Goal: Information Seeking & Learning: Find specific fact

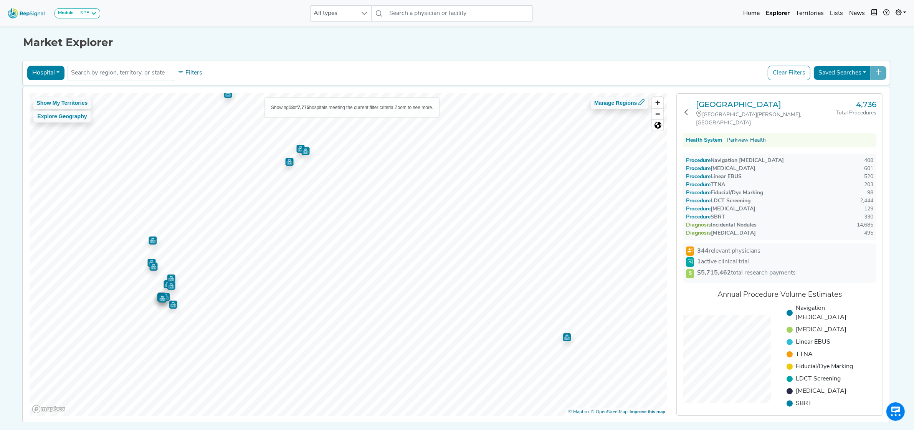
click at [296, 149] on img "Map marker" at bounding box center [300, 149] width 8 height 8
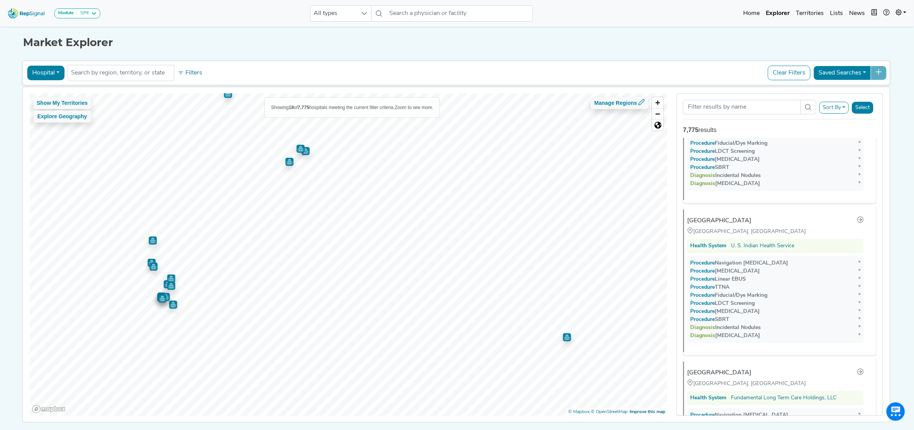
click at [302, 154] on img "Map marker" at bounding box center [305, 151] width 8 height 8
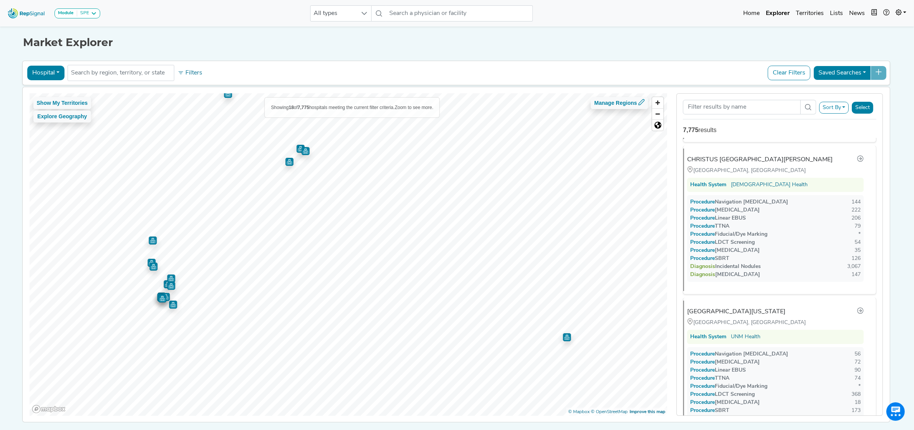
scroll to position [152, 0]
click at [285, 162] on img "Map marker" at bounding box center [289, 162] width 8 height 8
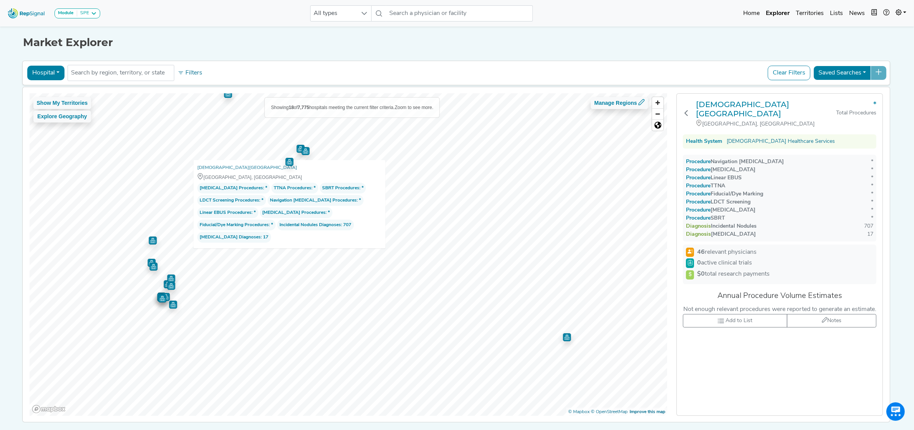
click at [301, 152] on img "Map marker" at bounding box center [305, 151] width 8 height 8
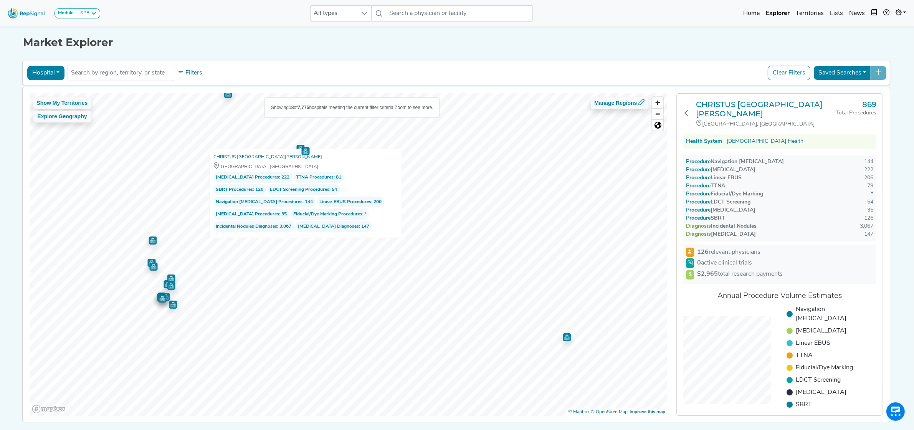
click at [43, 68] on button "Hospital" at bounding box center [45, 73] width 37 height 15
click at [47, 89] on link "Physician" at bounding box center [58, 90] width 61 height 12
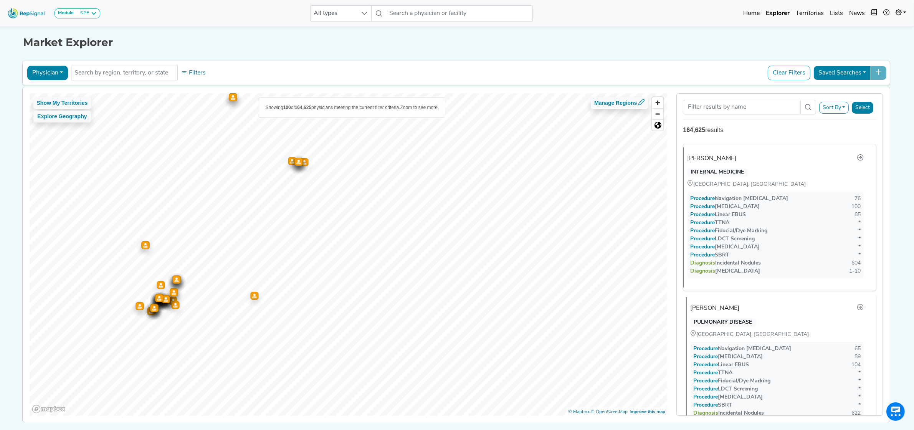
click at [713, 311] on div "[PERSON_NAME]" at bounding box center [714, 308] width 49 height 9
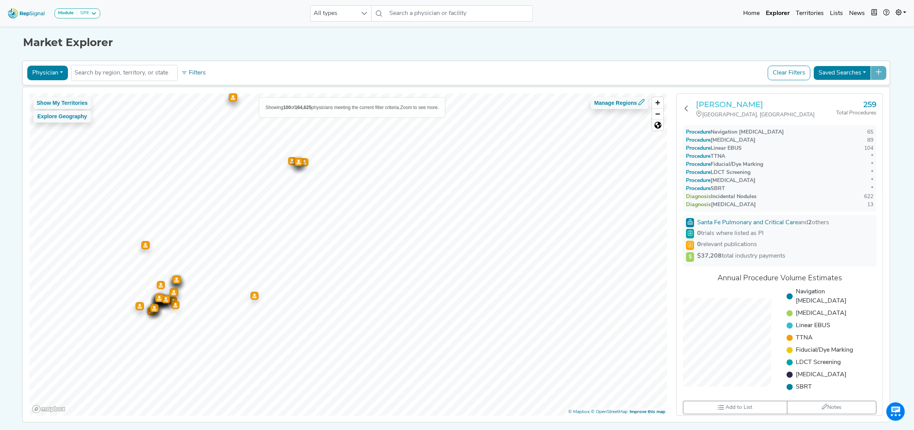
click at [714, 106] on h3 "[PERSON_NAME]" at bounding box center [766, 104] width 140 height 9
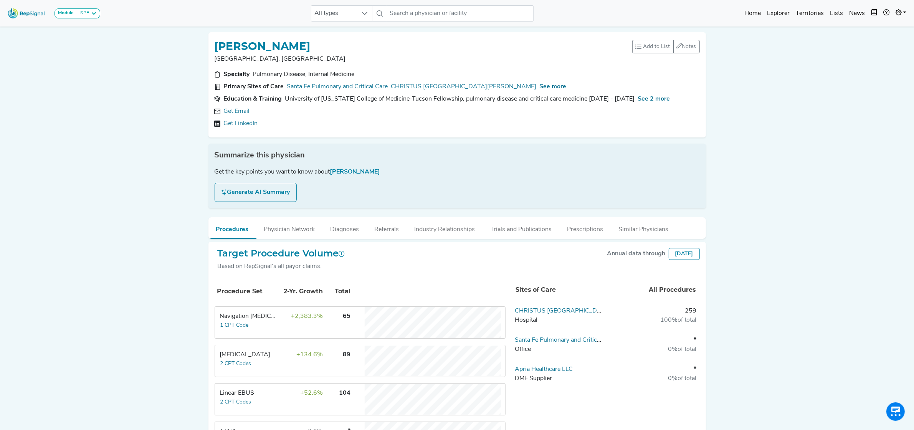
click at [448, 225] on button "Industry Relationships" at bounding box center [445, 227] width 76 height 21
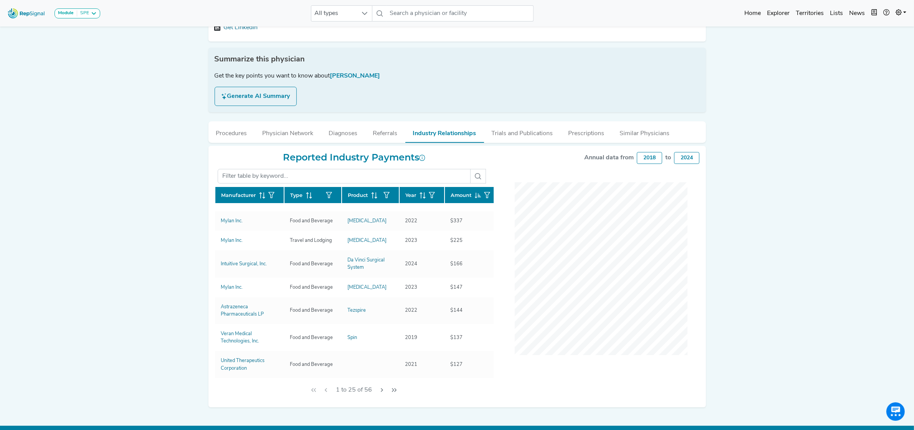
scroll to position [240, 0]
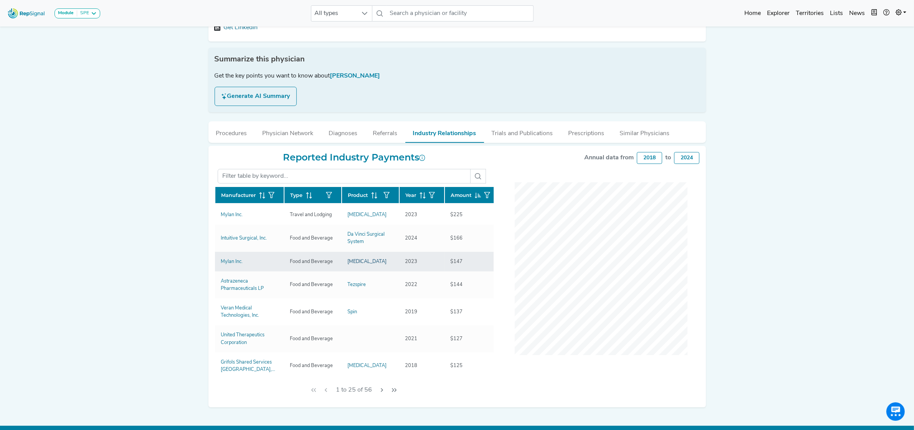
click at [358, 260] on div "[MEDICAL_DATA]" at bounding box center [367, 261] width 39 height 7
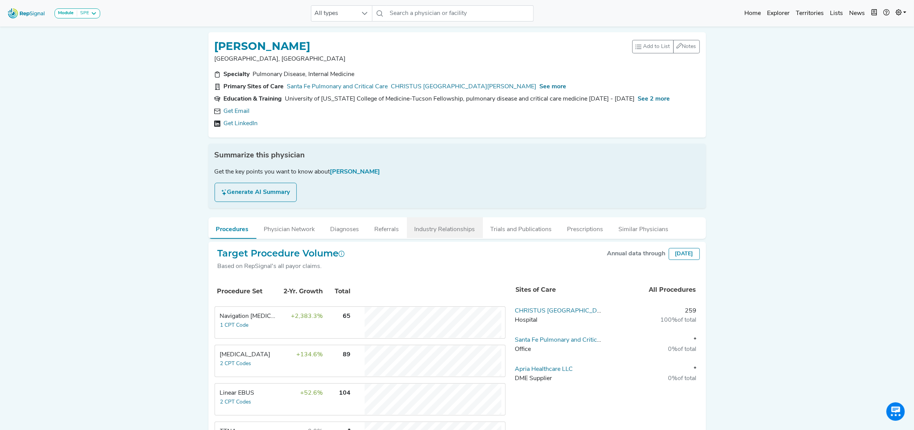
click at [456, 233] on button "Industry Relationships" at bounding box center [445, 227] width 76 height 21
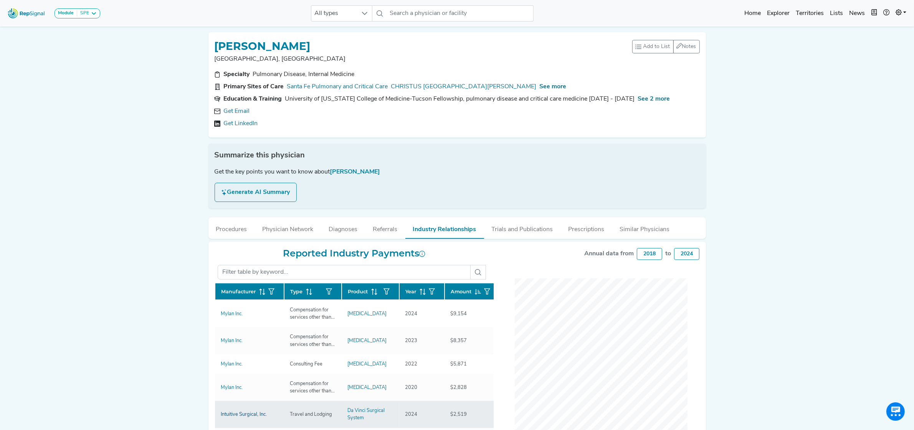
click at [253, 411] on div "Intuitive Surgical, Inc." at bounding box center [244, 414] width 46 height 7
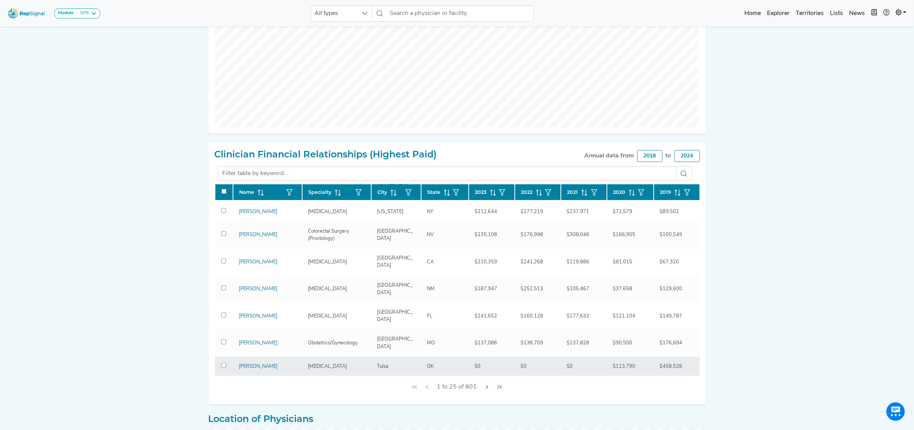
scroll to position [342, 0]
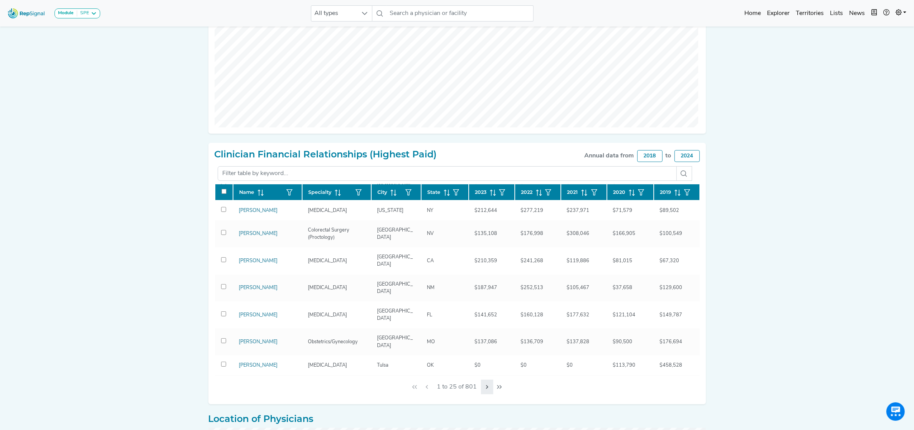
click at [489, 388] on icon "Next Page" at bounding box center [487, 387] width 6 height 6
click at [493, 190] on icon at bounding box center [493, 193] width 6 height 6
click at [694, 155] on div "2024" at bounding box center [687, 156] width 25 height 12
click at [484, 187] on div "2023" at bounding box center [491, 192] width 33 height 12
click at [758, 187] on div "Module SPE Bronchoscopy Disposable Bronchoscope SBRT SPE TTNA Thoracic Surgery …" at bounding box center [457, 255] width 914 height 894
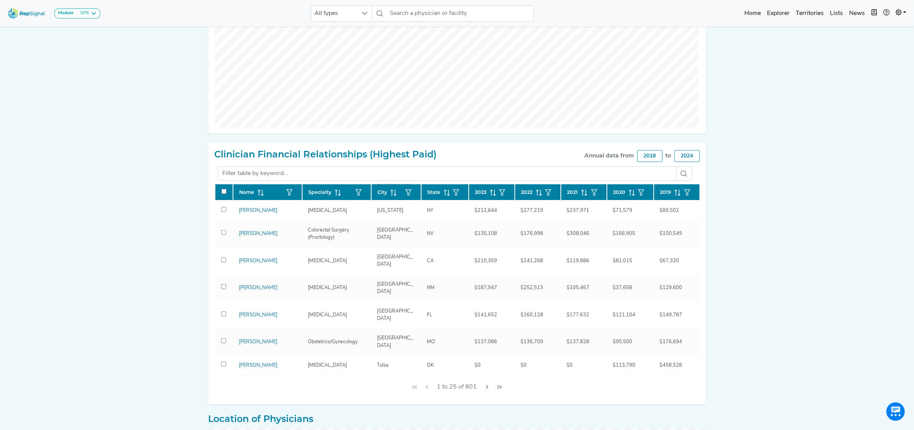
click at [702, 121] on div "Intuitive Surgical, Inc. 801 Number of Clinicians Paid MICHAEL HARKINS Highest …" at bounding box center [457, 250] width 507 height 835
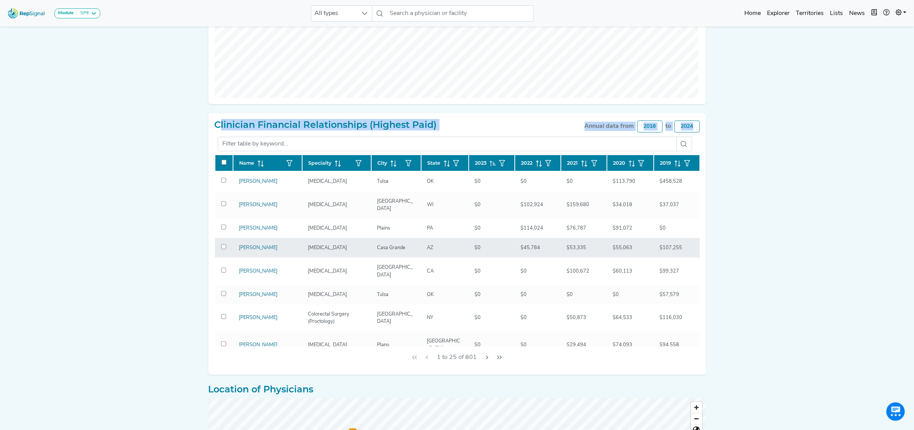
scroll to position [240, 0]
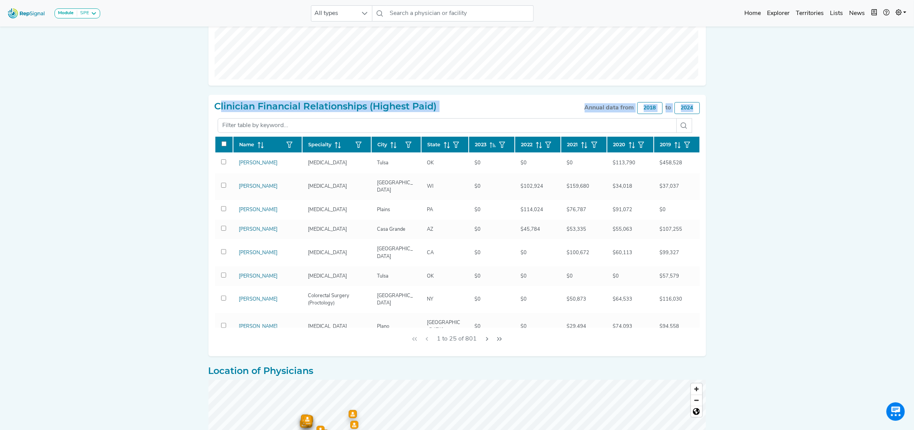
click at [486, 144] on span "2023" at bounding box center [481, 144] width 12 height 7
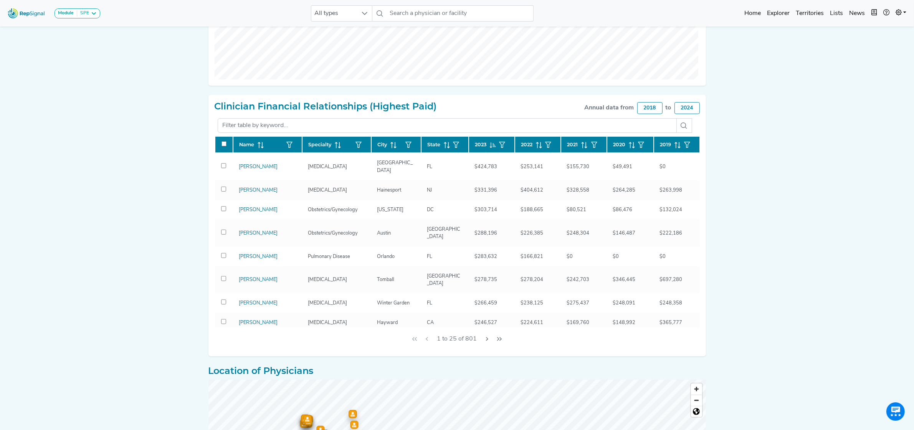
click at [490, 144] on icon at bounding box center [493, 145] width 6 height 6
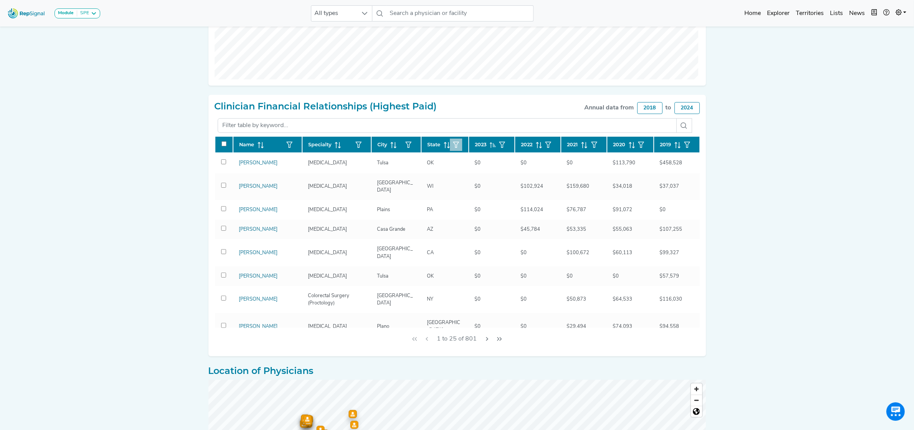
scroll to position [288, 0]
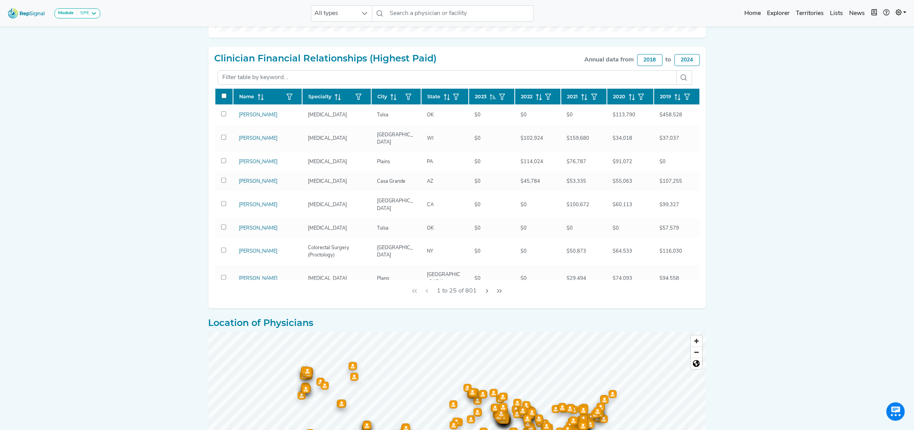
click at [490, 94] on icon at bounding box center [493, 97] width 6 height 6
click at [496, 95] on button "button" at bounding box center [502, 97] width 12 height 12
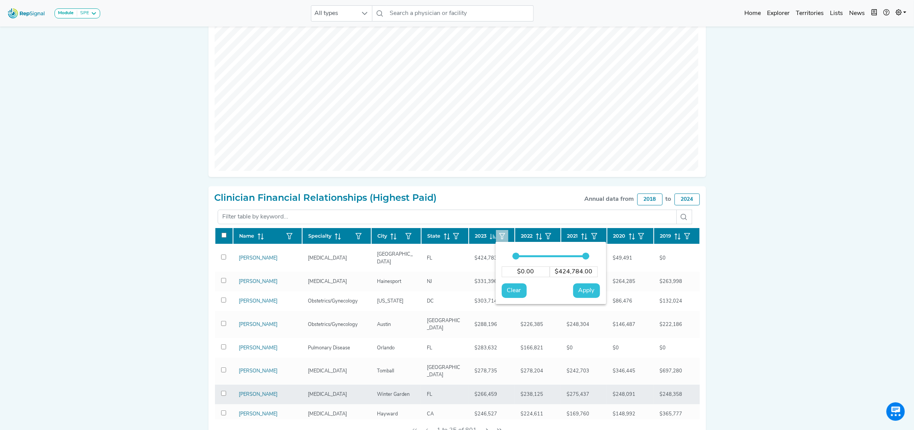
scroll to position [144, 0]
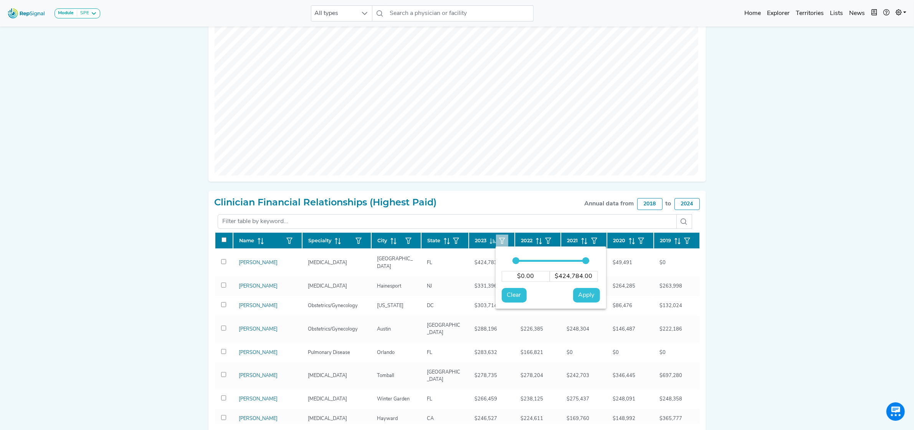
click at [795, 258] on div "Module SPE Bronchoscopy Disposable Bronchoscope SBRT SPE TTNA Thoracic Surgery …" at bounding box center [457, 303] width 914 height 894
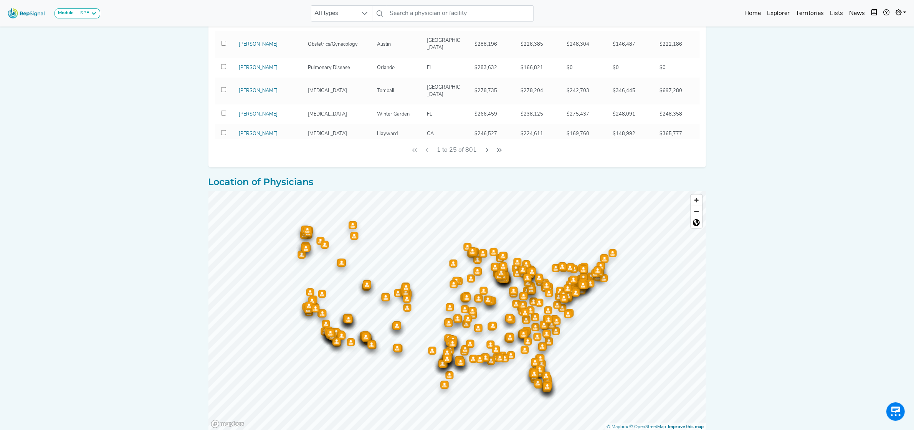
scroll to position [464, 0]
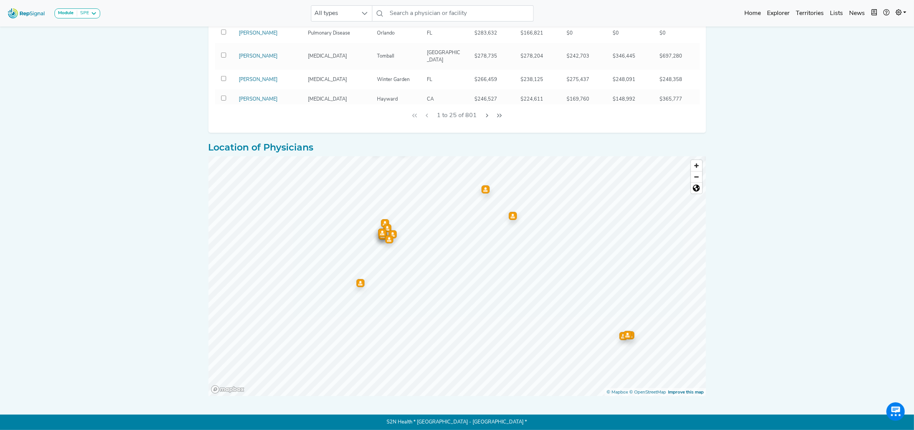
click at [359, 281] on icon "Map marker" at bounding box center [360, 283] width 4 height 5
click at [384, 204] on icon "Map marker" at bounding box center [382, 205] width 4 height 5
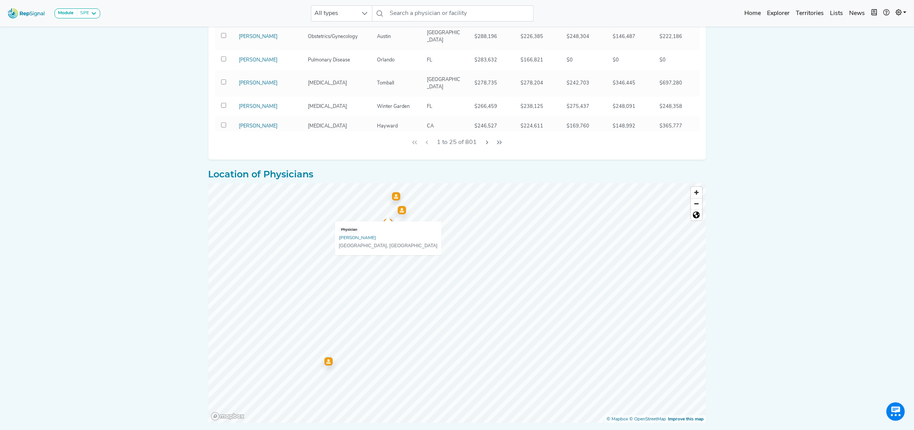
scroll to position [416, 0]
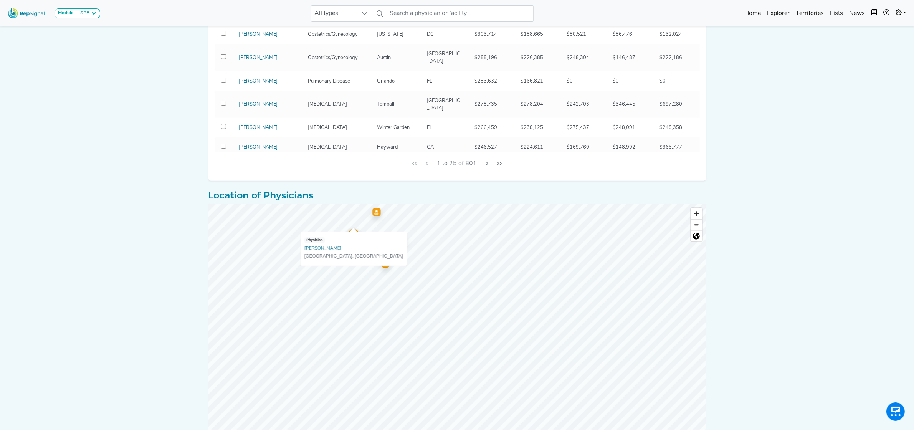
click at [383, 263] on icon "Map marker" at bounding box center [385, 263] width 4 height 5
click at [365, 301] on icon "Map marker" at bounding box center [365, 300] width 4 height 5
click at [442, 293] on icon "Map marker" at bounding box center [441, 291] width 4 height 5
click at [414, 332] on div "Map marker" at bounding box center [413, 330] width 8 height 8
click at [396, 244] on icon "Map marker" at bounding box center [398, 244] width 4 height 5
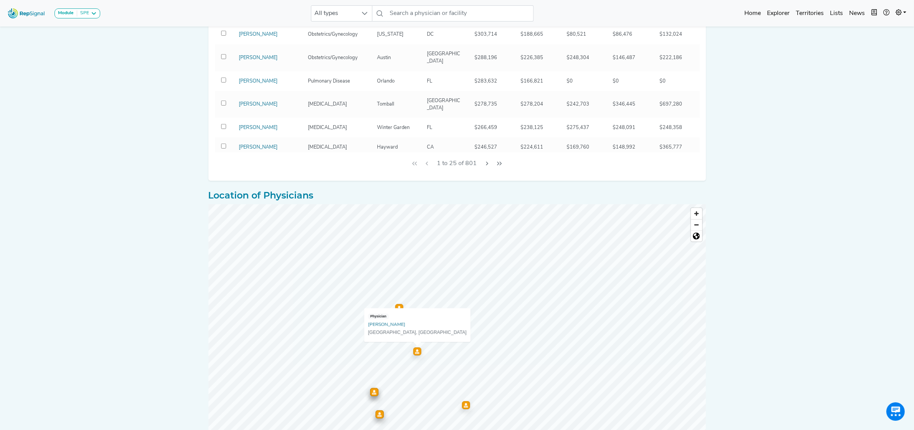
click at [399, 305] on div "Map marker" at bounding box center [399, 308] width 8 height 8
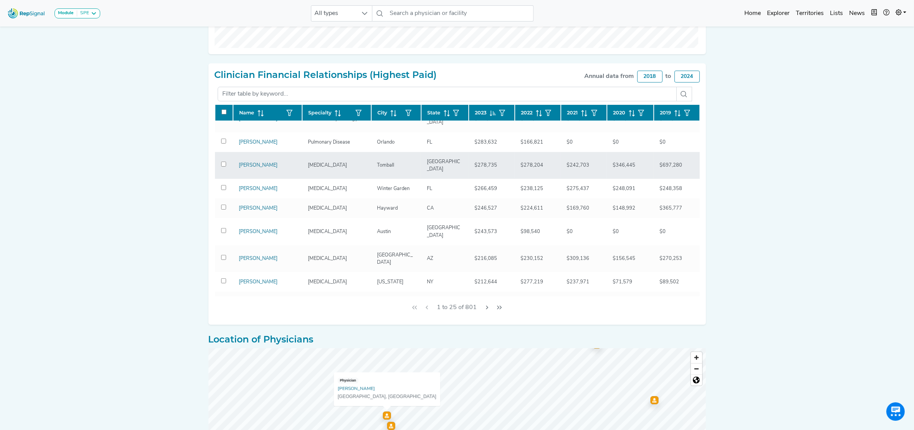
scroll to position [96, 0]
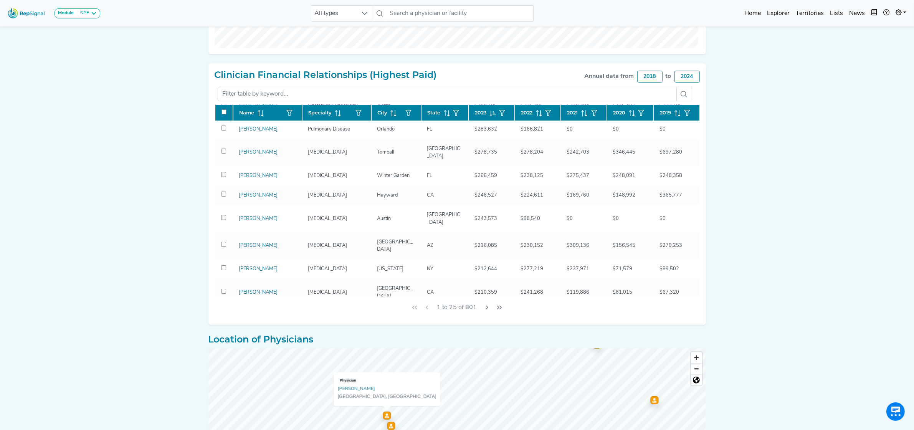
click at [448, 112] on icon at bounding box center [447, 113] width 6 height 6
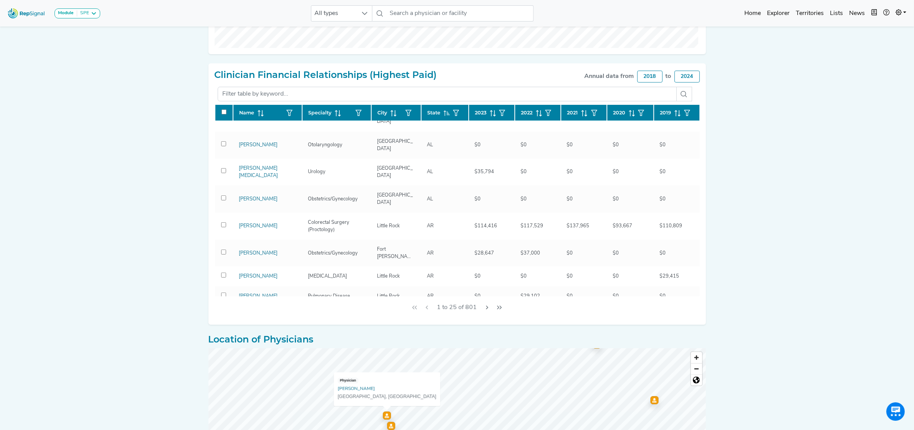
click at [446, 112] on icon at bounding box center [447, 113] width 6 height 6
click at [497, 308] on icon "Last Page" at bounding box center [500, 308] width 6 height 6
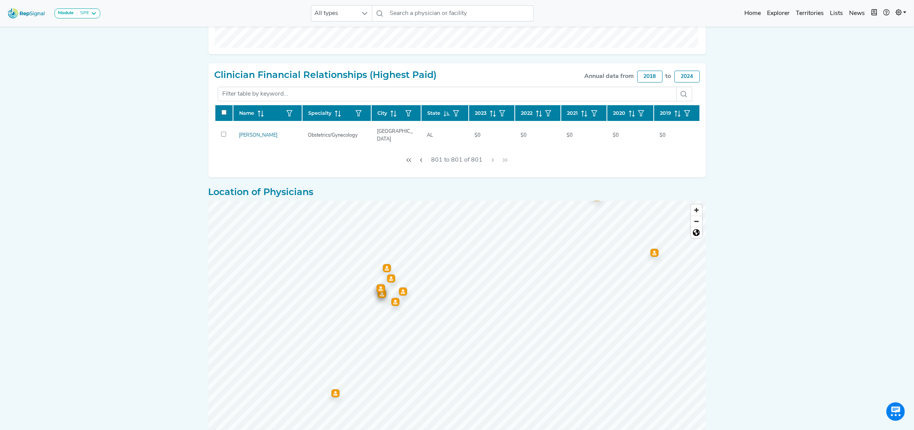
scroll to position [0, 0]
click at [655, 255] on div "Map marker" at bounding box center [655, 253] width 8 height 8
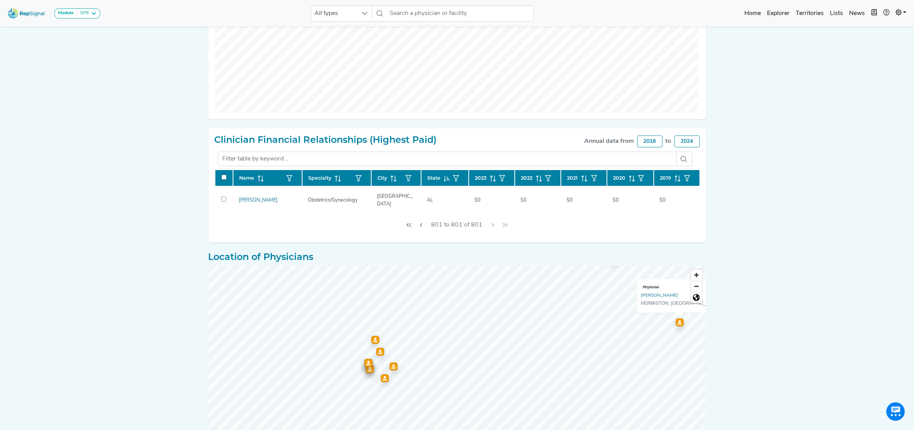
scroll to position [223, 0]
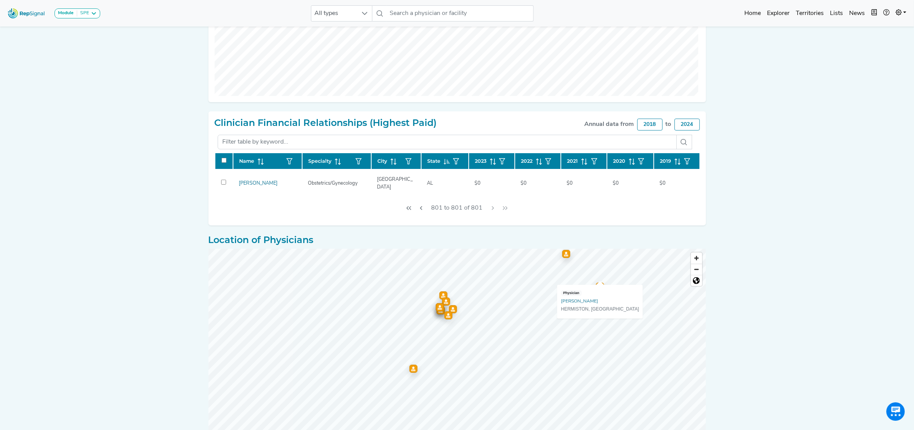
drag, startPoint x: 788, startPoint y: 241, endPoint x: 795, endPoint y: 337, distance: 95.9
click at [796, 348] on div "Module SPE Bronchoscopy Disposable Bronchoscope SBRT SPE TTNA Thoracic Surgery …" at bounding box center [457, 150] width 914 height 746
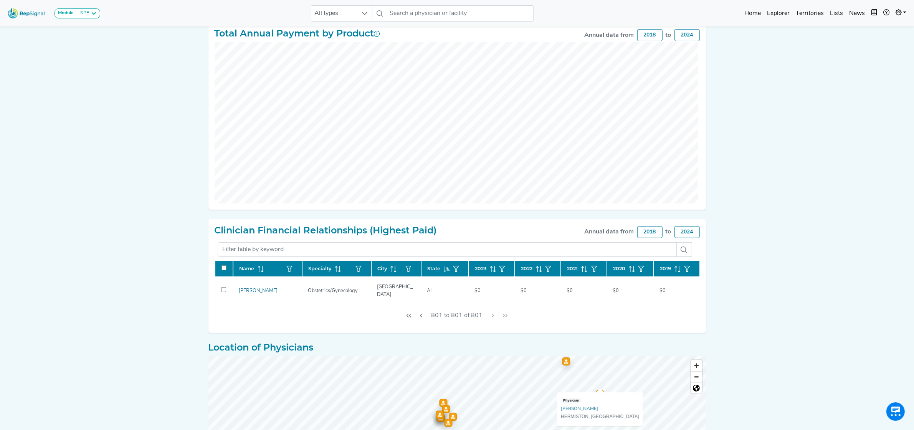
scroll to position [112, 0]
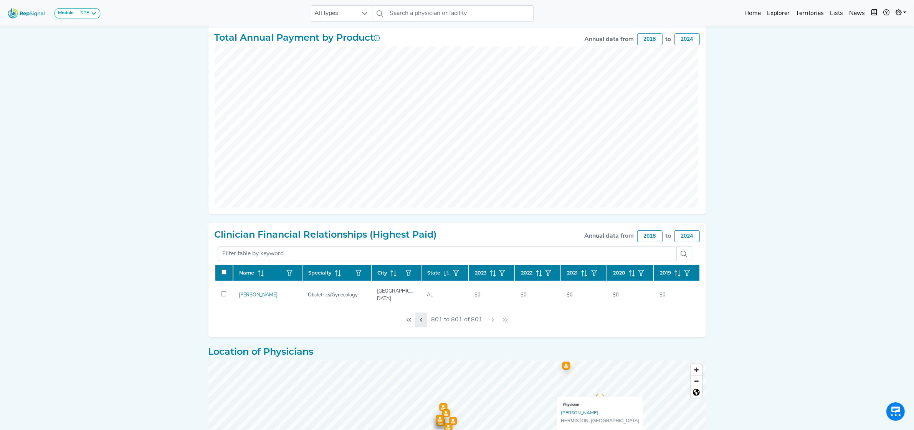
click at [424, 319] on icon "Previous Page" at bounding box center [421, 320] width 6 height 6
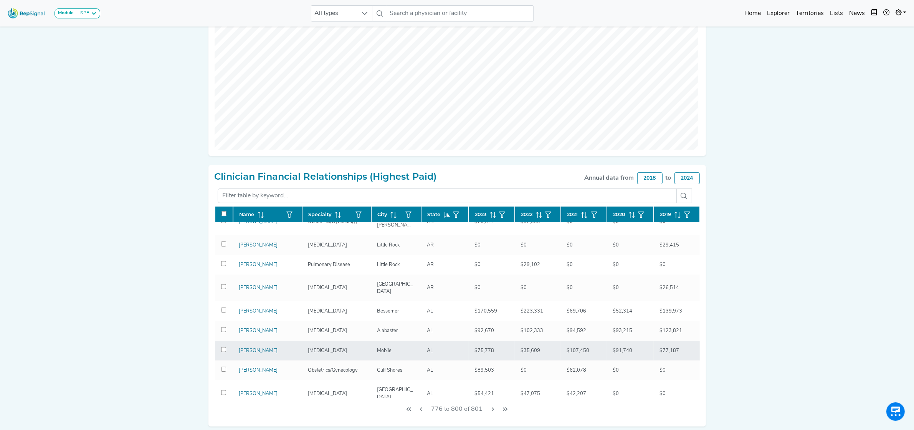
scroll to position [400, 0]
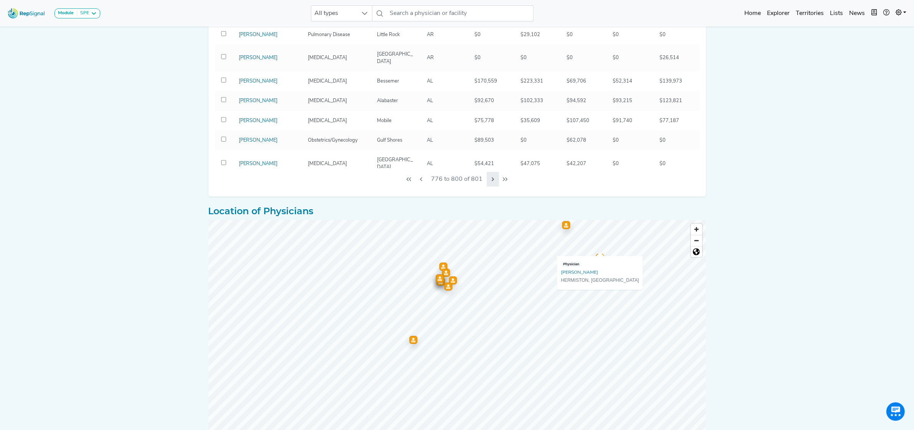
click at [490, 178] on icon "Next Page" at bounding box center [493, 179] width 6 height 6
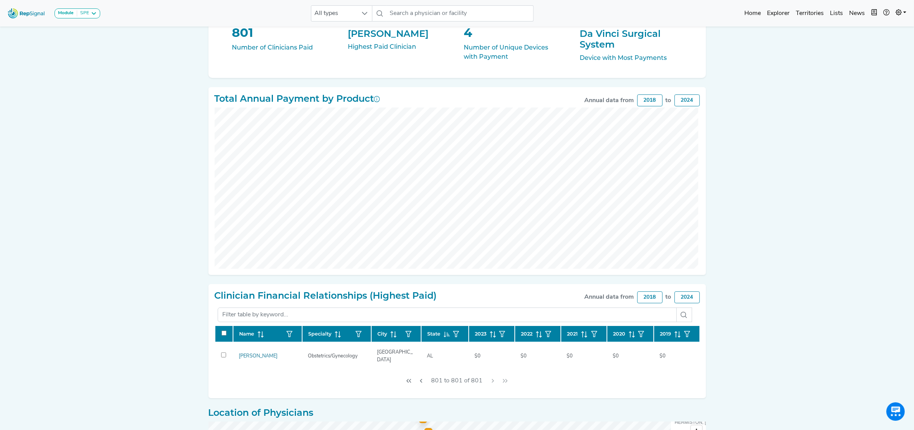
scroll to position [0, 0]
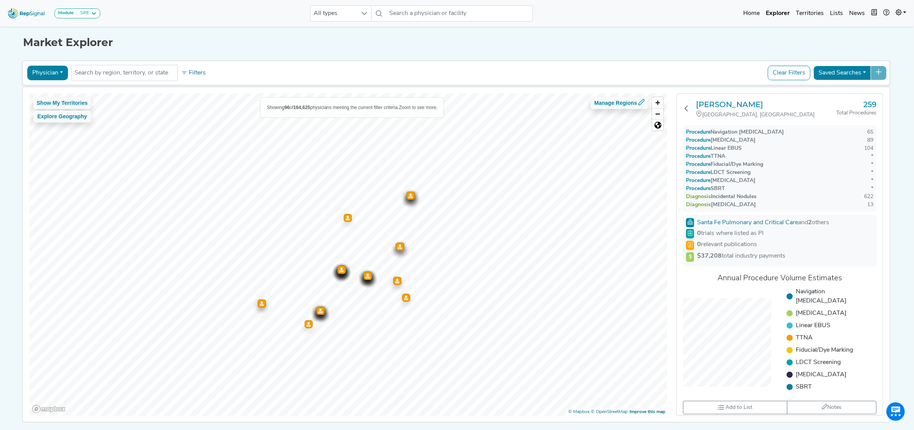
click at [338, 273] on div "Map marker" at bounding box center [342, 270] width 8 height 8
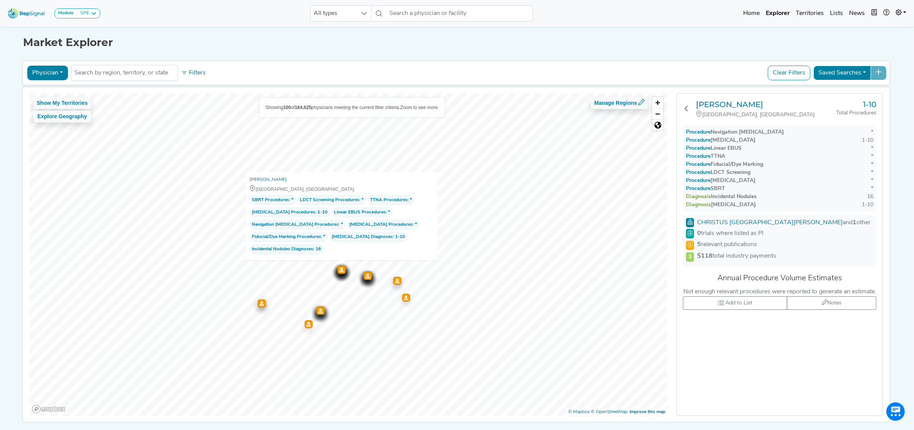
click at [364, 279] on div "Map marker" at bounding box center [368, 276] width 8 height 8
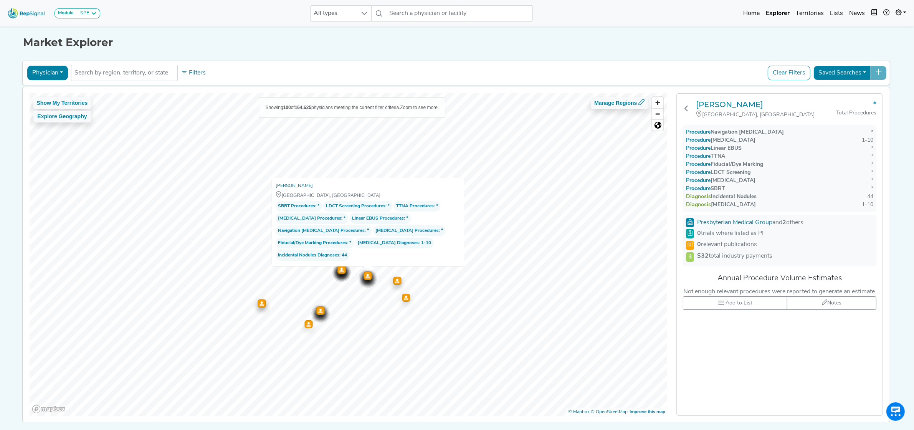
click at [395, 280] on icon "Map marker" at bounding box center [397, 280] width 4 height 5
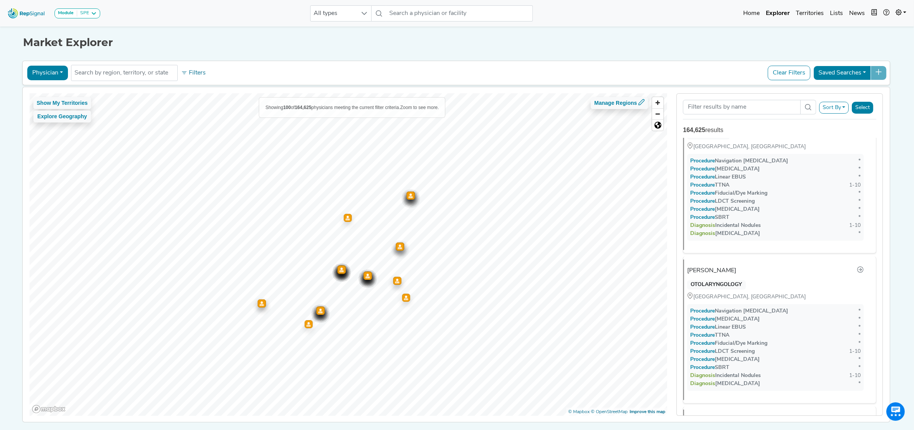
click at [45, 74] on button "Physician" at bounding box center [47, 73] width 41 height 15
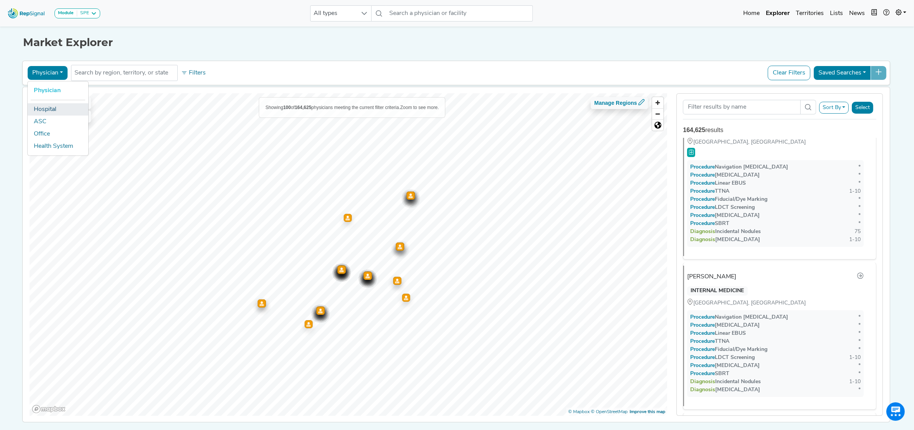
click at [50, 111] on link "Hospital" at bounding box center [58, 109] width 61 height 12
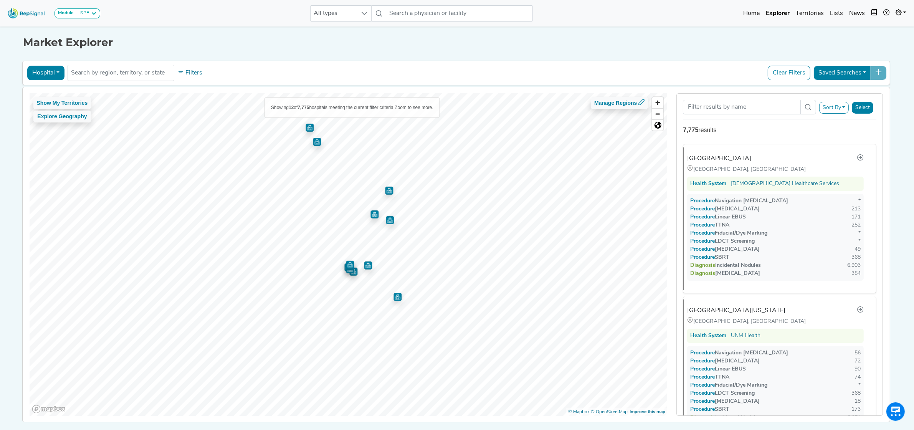
click at [348, 267] on img "Map marker" at bounding box center [350, 265] width 8 height 8
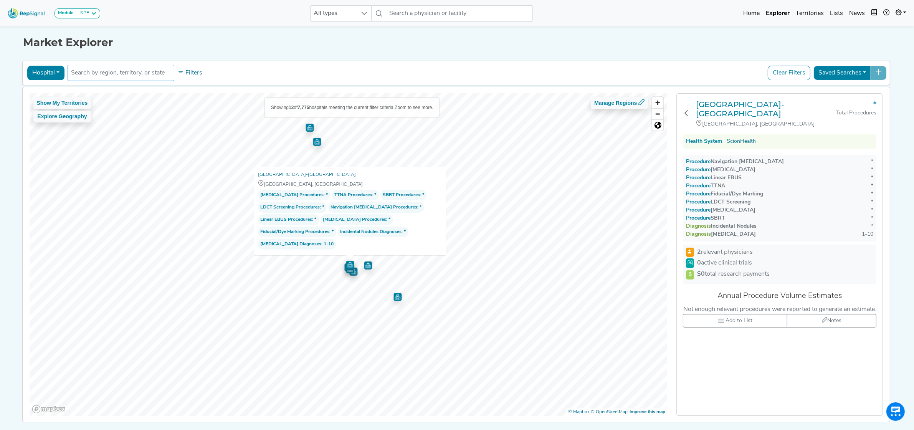
click at [95, 68] on input "text" at bounding box center [121, 72] width 100 height 9
drag, startPoint x: 132, startPoint y: 72, endPoint x: 20, endPoint y: 71, distance: 111.4
click at [22, 71] on div "Hospital Physician Hospital ASC Office Health System south baldwin No results f…" at bounding box center [456, 73] width 869 height 25
type input "foley, al"
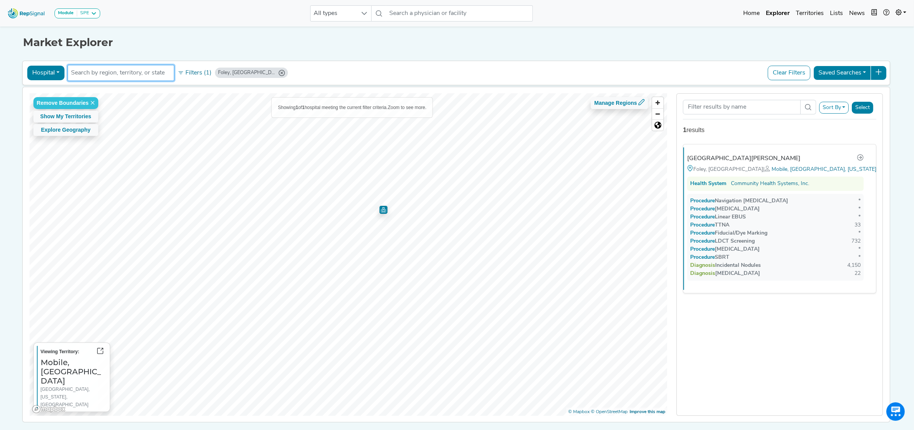
click at [381, 212] on img "Map marker" at bounding box center [383, 210] width 8 height 8
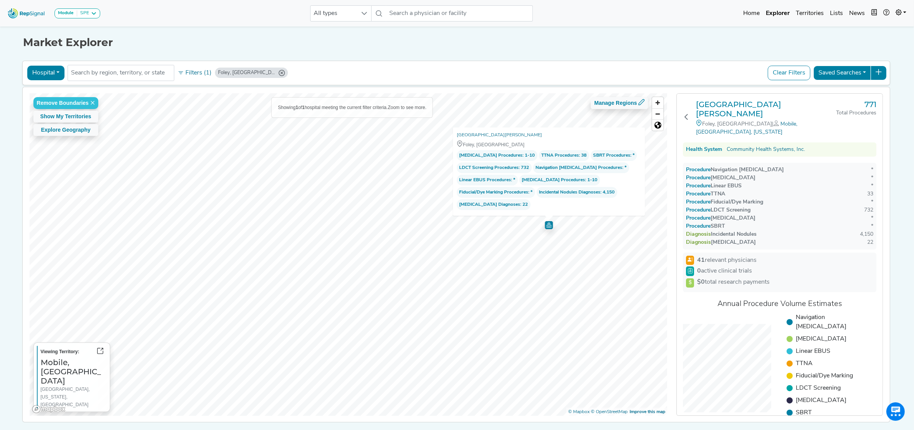
click at [37, 75] on button "Hospital" at bounding box center [45, 73] width 37 height 15
click at [41, 96] on link "Physician" at bounding box center [58, 90] width 61 height 12
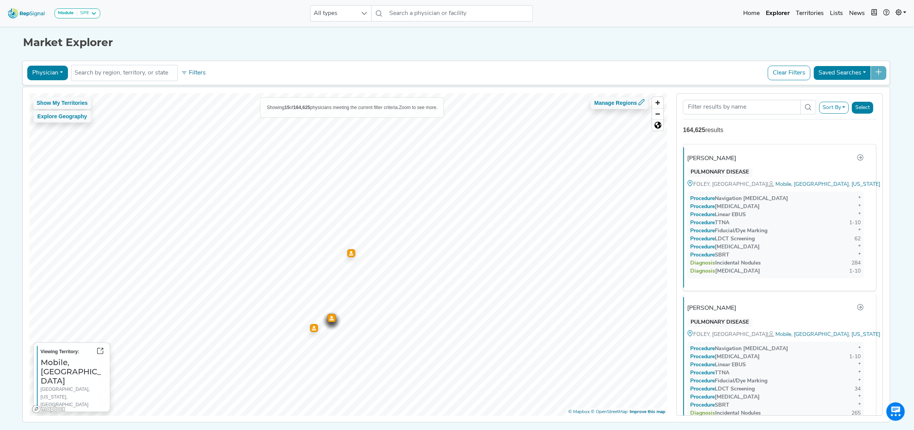
click at [329, 321] on div "Map marker" at bounding box center [332, 318] width 8 height 8
click at [347, 250] on div "Map marker" at bounding box center [351, 253] width 8 height 8
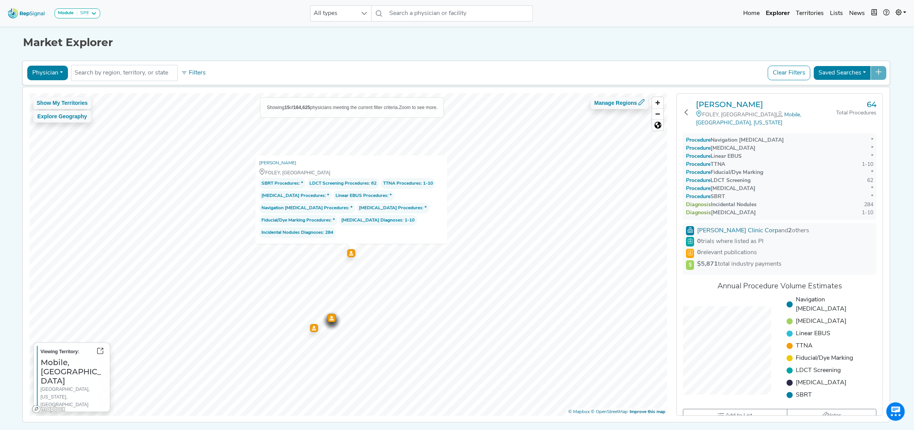
click at [312, 329] on icon "Map marker" at bounding box center [314, 328] width 4 height 5
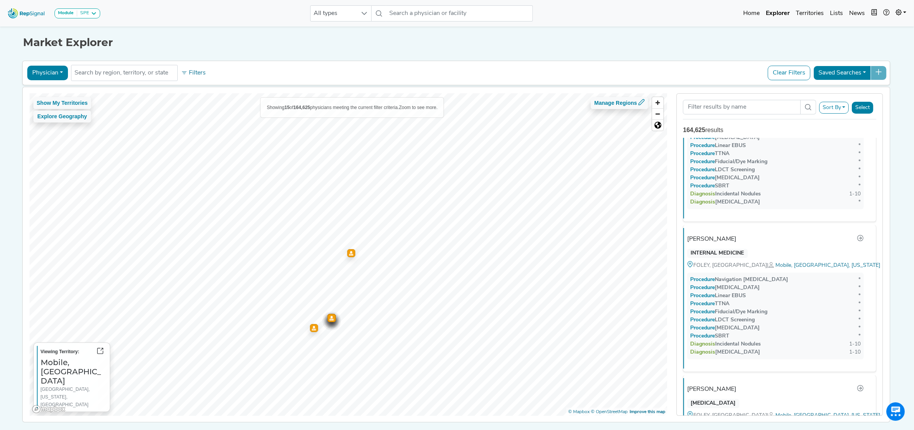
click at [330, 319] on icon "Map marker" at bounding box center [331, 316] width 4 height 5
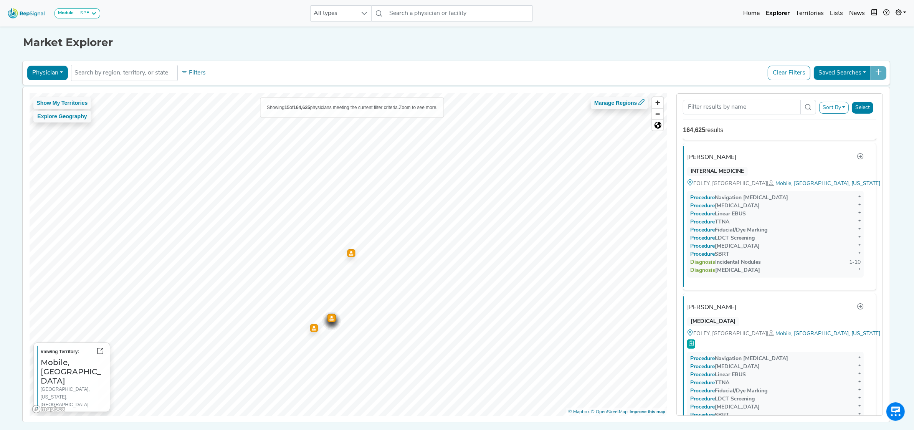
scroll to position [907, 0]
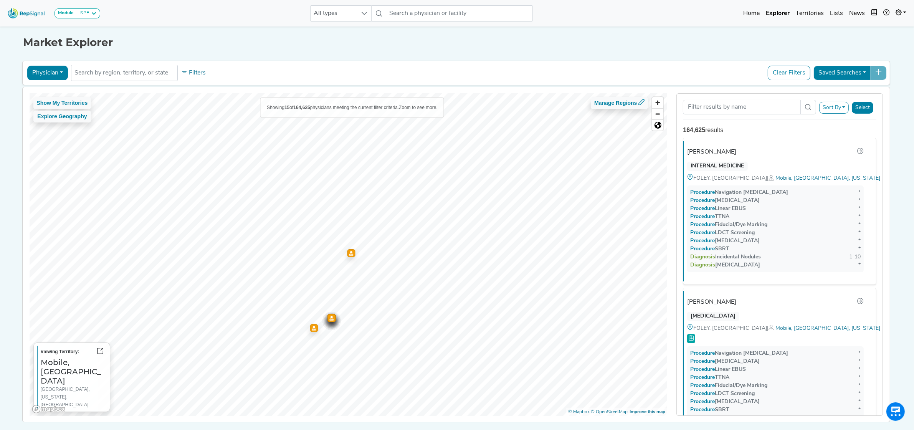
click at [349, 254] on icon "Map marker" at bounding box center [351, 251] width 4 height 5
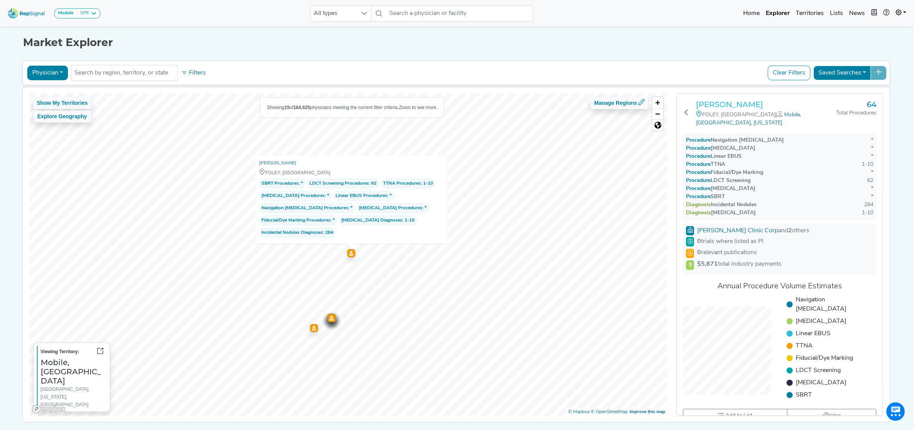
click at [724, 108] on h3 "Brian Sumrall" at bounding box center [766, 104] width 140 height 9
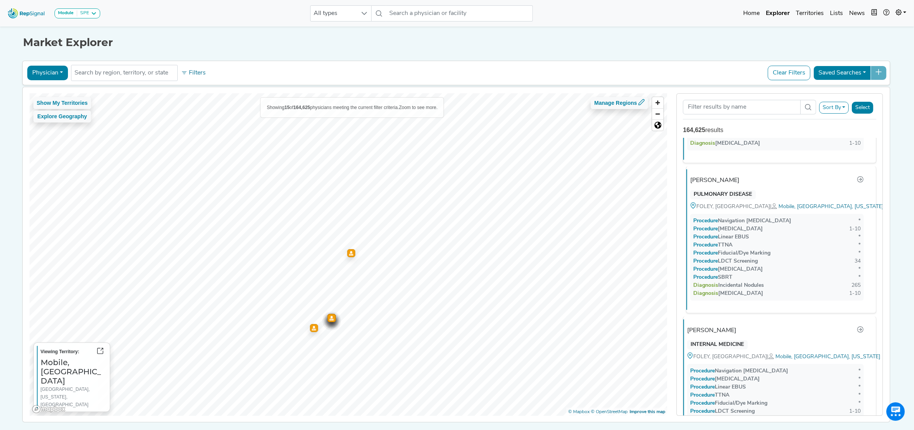
scroll to position [96, 0]
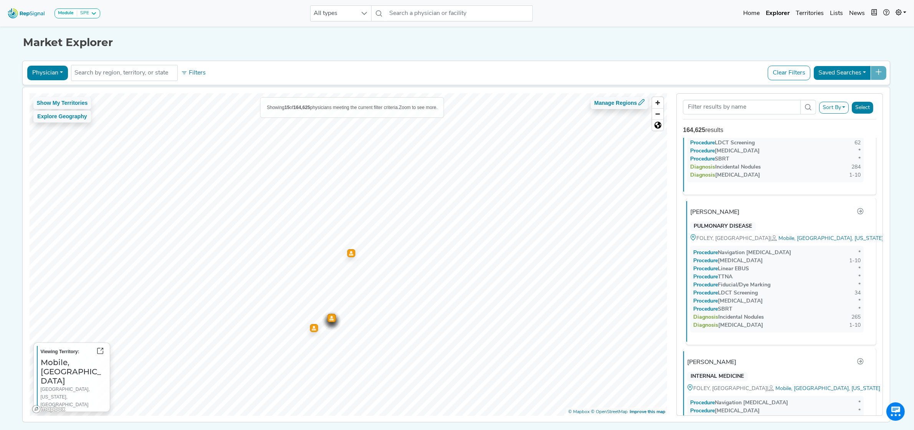
click at [723, 214] on div "[PERSON_NAME]" at bounding box center [714, 212] width 49 height 9
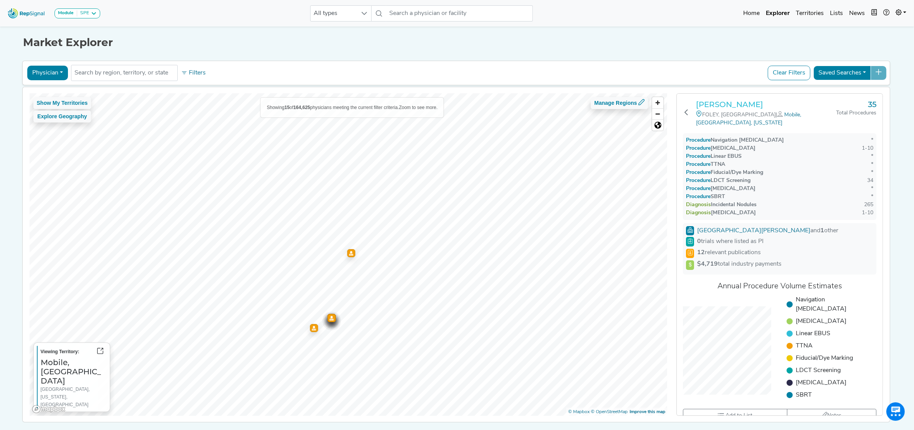
click at [715, 103] on h3 "[PERSON_NAME]" at bounding box center [766, 104] width 140 height 9
click at [312, 328] on icon "Map marker" at bounding box center [314, 328] width 4 height 5
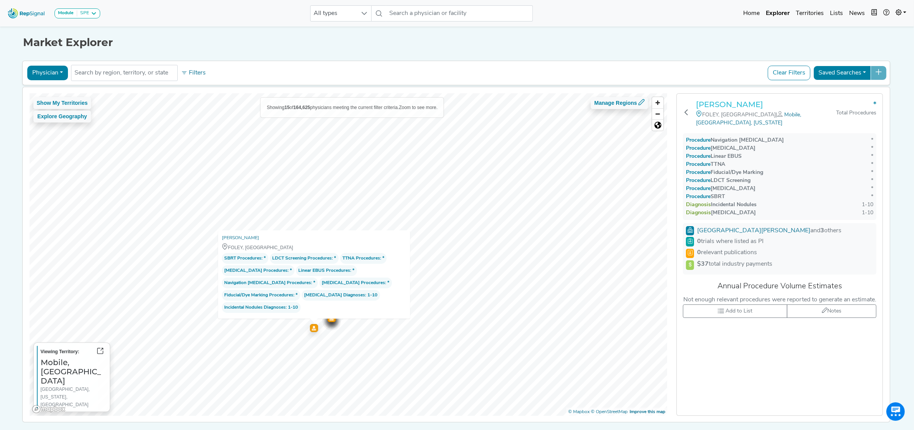
click at [727, 104] on h3 "Omar Bibi" at bounding box center [766, 104] width 140 height 9
click at [330, 321] on div "Map marker" at bounding box center [331, 317] width 8 height 8
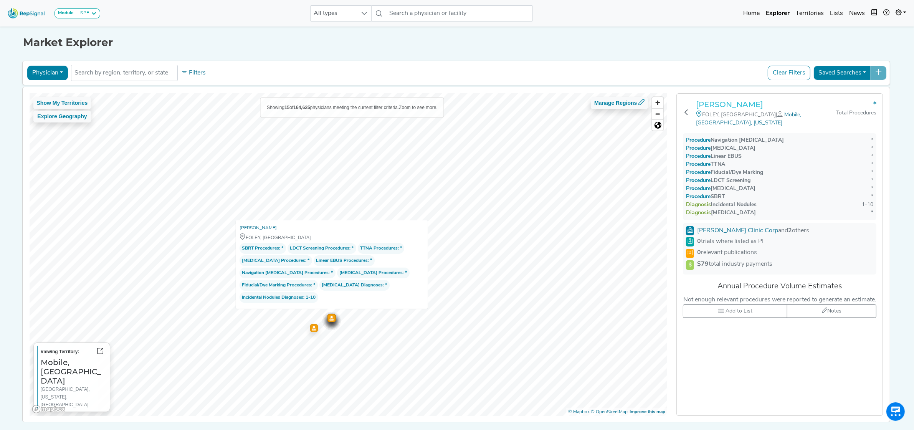
click at [746, 104] on h3 "[PERSON_NAME]" at bounding box center [766, 104] width 140 height 9
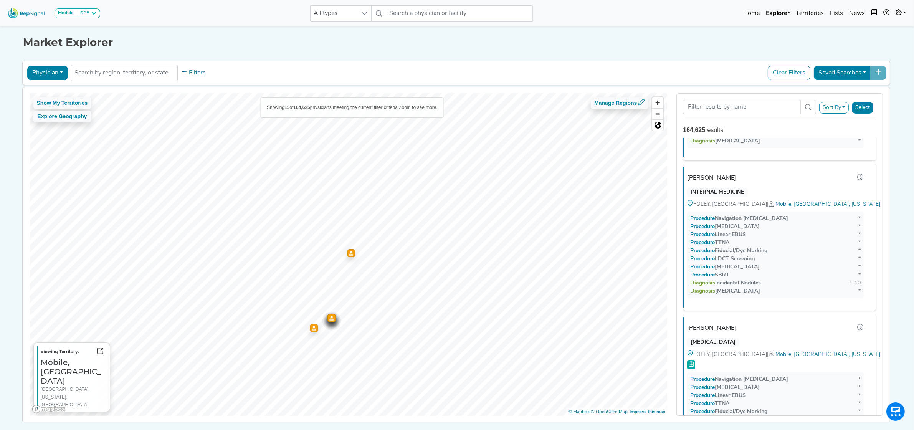
scroll to position [907, 0]
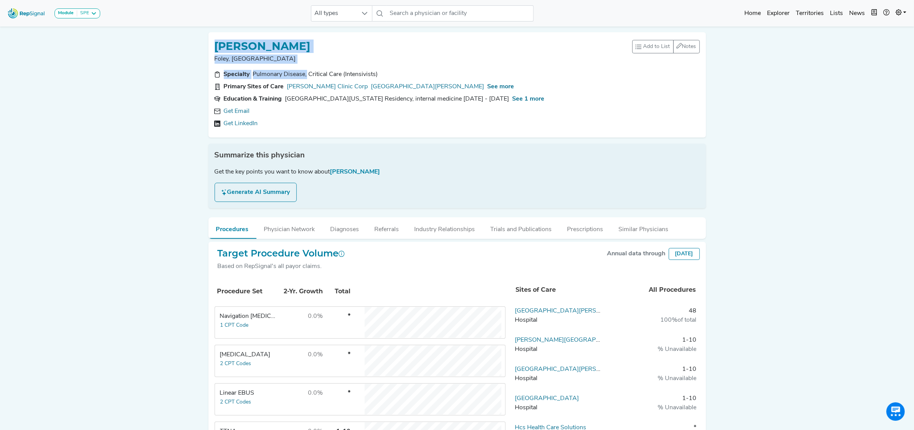
drag, startPoint x: 217, startPoint y: 43, endPoint x: 307, endPoint y: 76, distance: 95.7
click at [307, 76] on div "BRIAN SUMRALL Foley, AL Add to List Recent Lists: Starred Physicians Create New…" at bounding box center [457, 84] width 485 height 93
copy div "BRIAN SUMRALL Foley, AL Add to List Recent Lists: Starred Physicians Create New…"
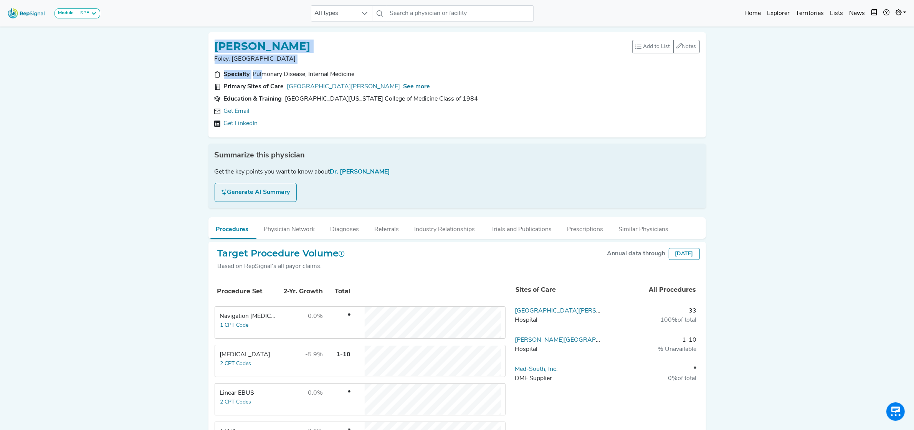
drag, startPoint x: 216, startPoint y: 45, endPoint x: 296, endPoint y: 74, distance: 84.8
click at [296, 74] on div "MICHAEL HOUSTON Foley, AL Add to List Recent Lists: Starred Physicians Create N…" at bounding box center [457, 84] width 485 height 93
click at [305, 75] on div "Pulmonary Disease, Internal Medicine" at bounding box center [304, 74] width 102 height 9
drag, startPoint x: 305, startPoint y: 73, endPoint x: 206, endPoint y: 41, distance: 104.1
click at [206, 41] on div "MICHAEL HOUSTON Foley, AL Add to List Recent Lists: Starred Physicians Create N…" at bounding box center [457, 84] width 504 height 105
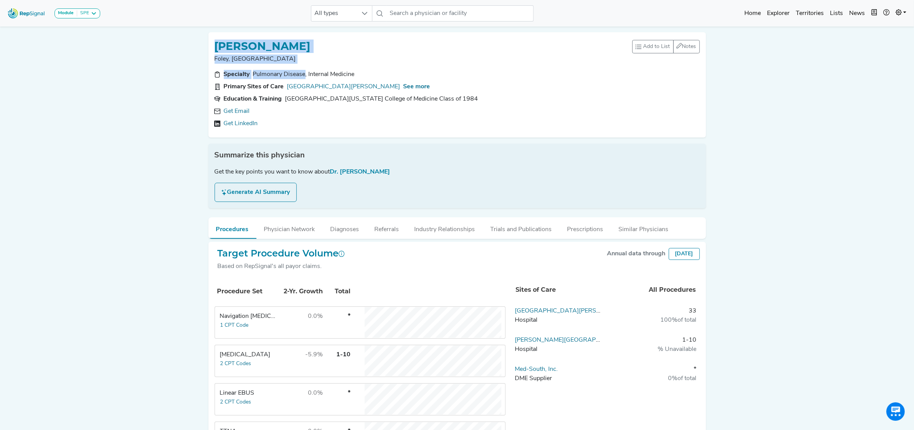
copy div "MICHAEL HOUSTON Foley, AL Add to List Recent Lists: Starred Physicians Create N…"
click at [436, 235] on button "Industry Relationships" at bounding box center [445, 227] width 76 height 21
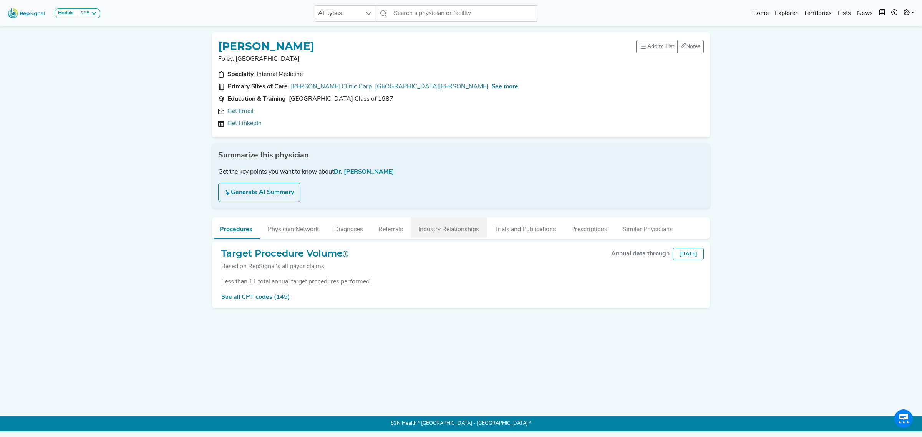
click at [445, 229] on button "Industry Relationships" at bounding box center [449, 227] width 76 height 21
